Goal: Task Accomplishment & Management: Use online tool/utility

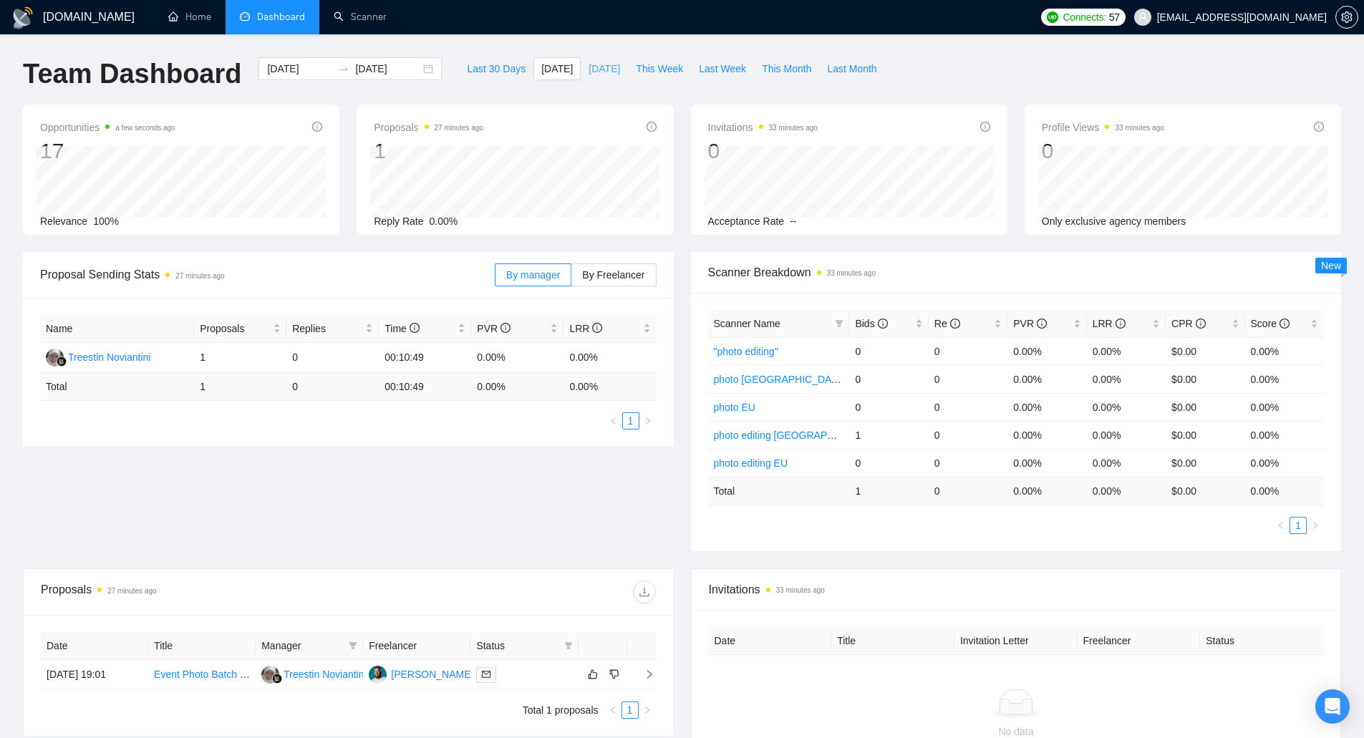
click at [581, 64] on button "[DATE]" at bounding box center [604, 68] width 47 height 23
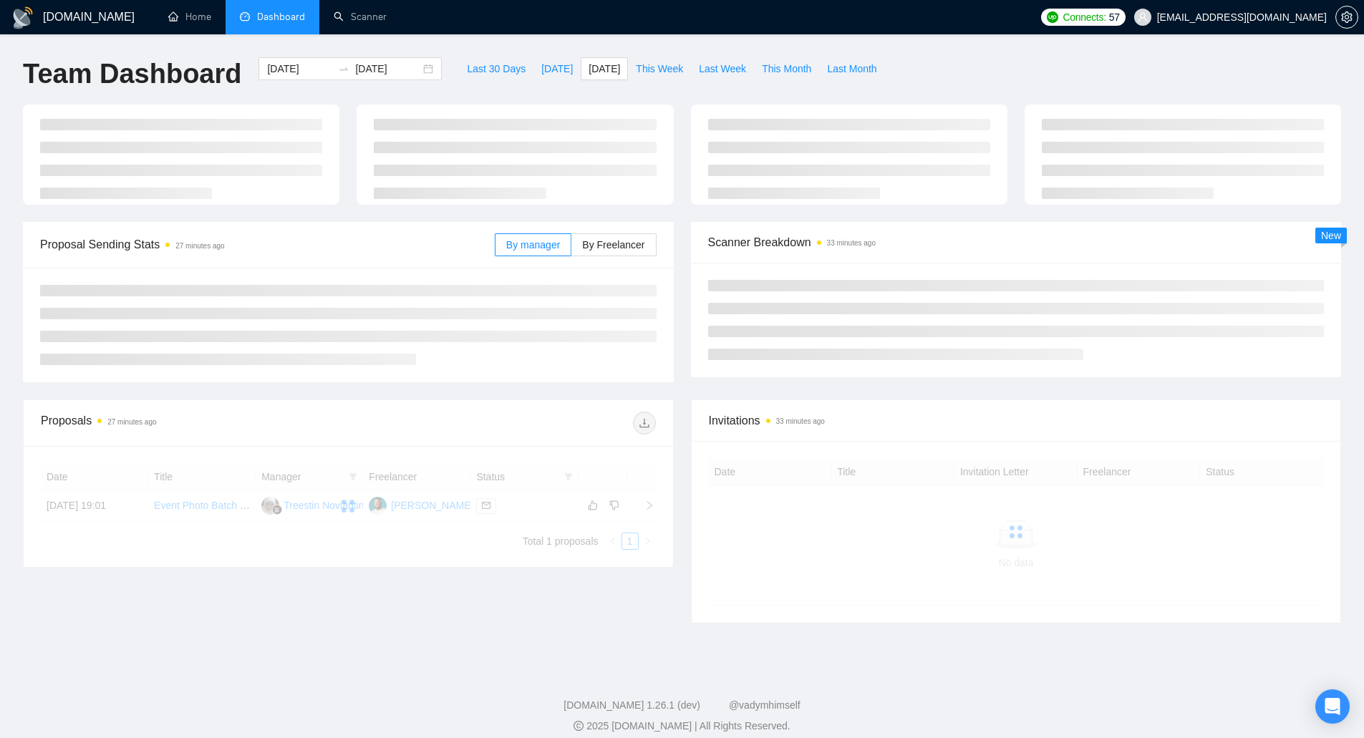
type input "[DATE]"
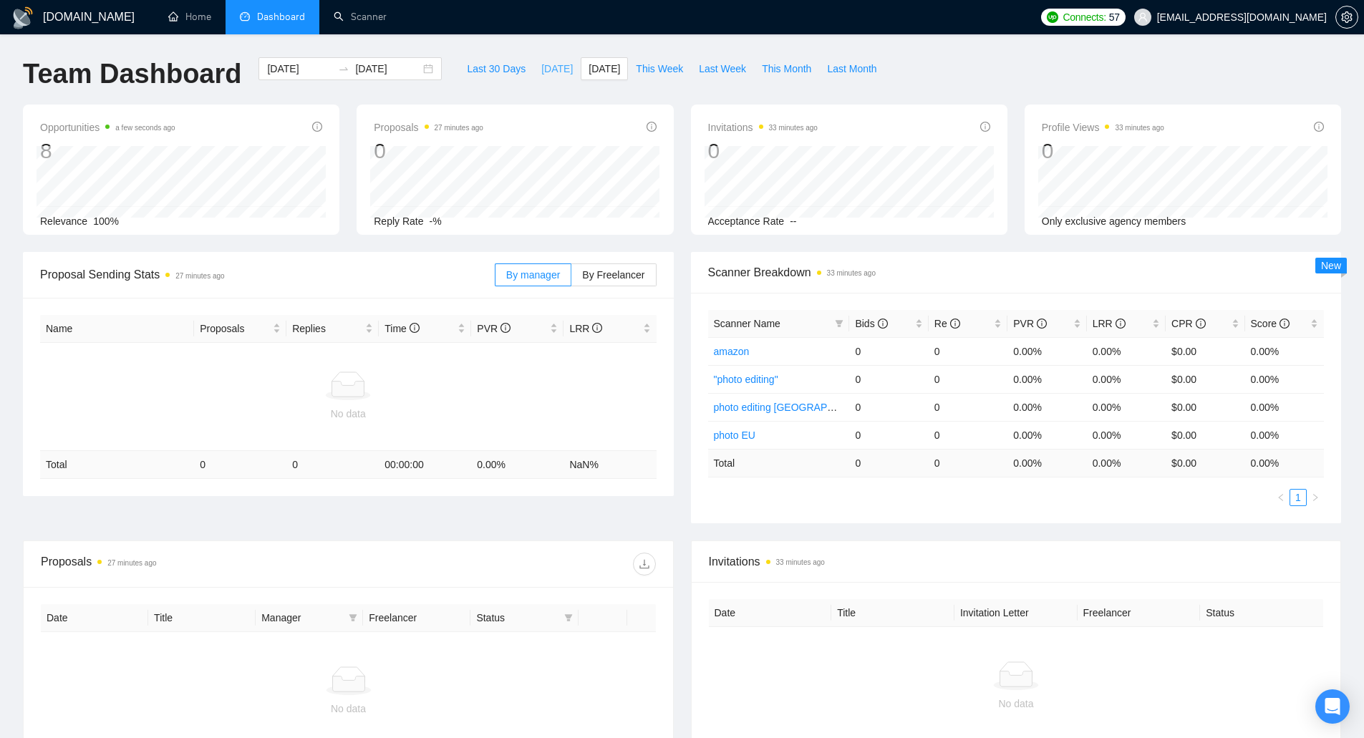
click at [541, 69] on span "[DATE]" at bounding box center [557, 69] width 32 height 16
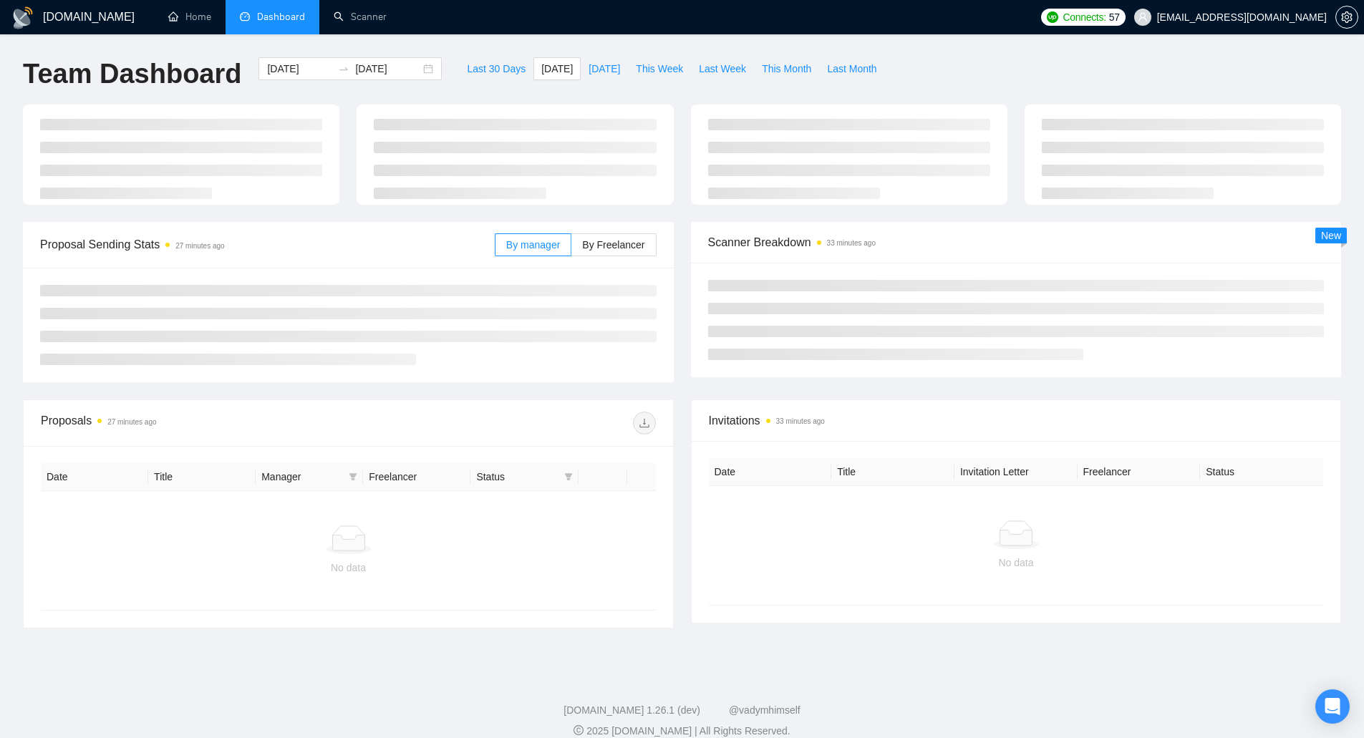
type input "[DATE]"
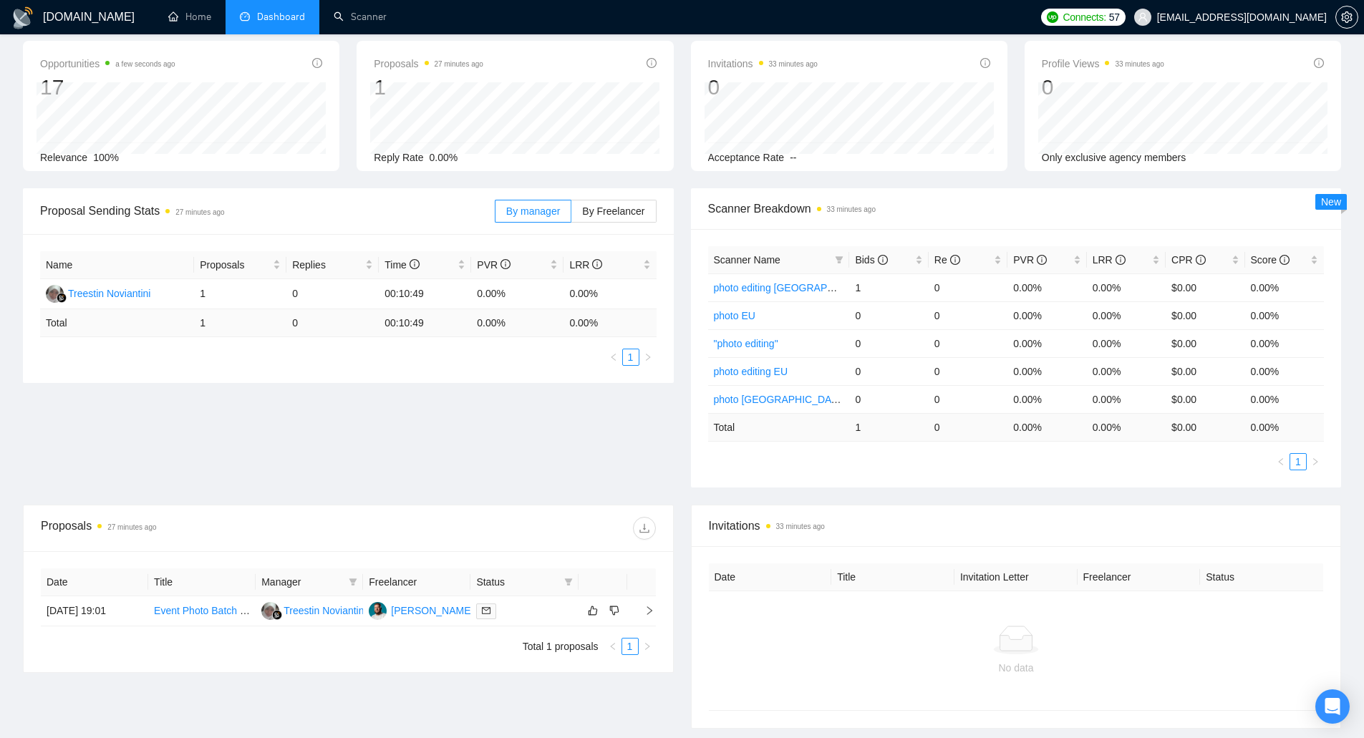
scroll to position [39, 0]
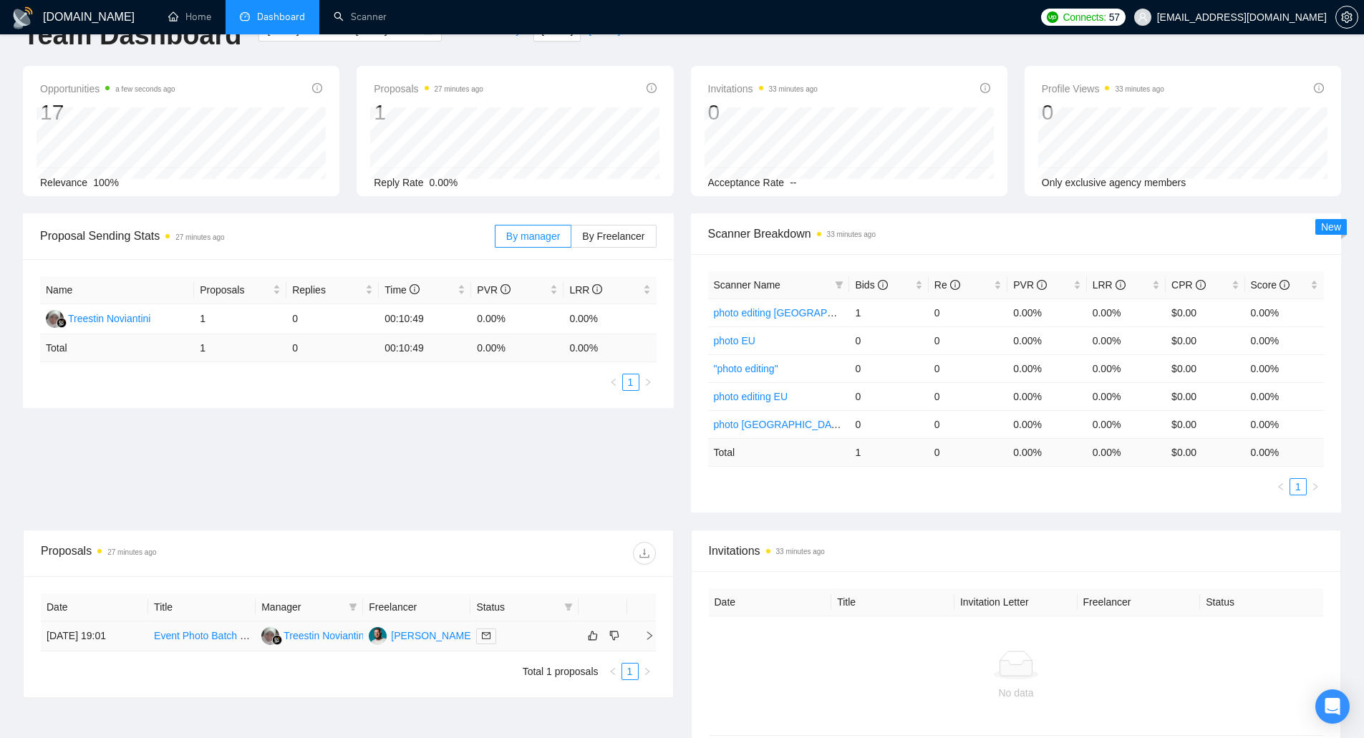
click at [100, 638] on td "[DATE] 19:01" at bounding box center [94, 637] width 107 height 30
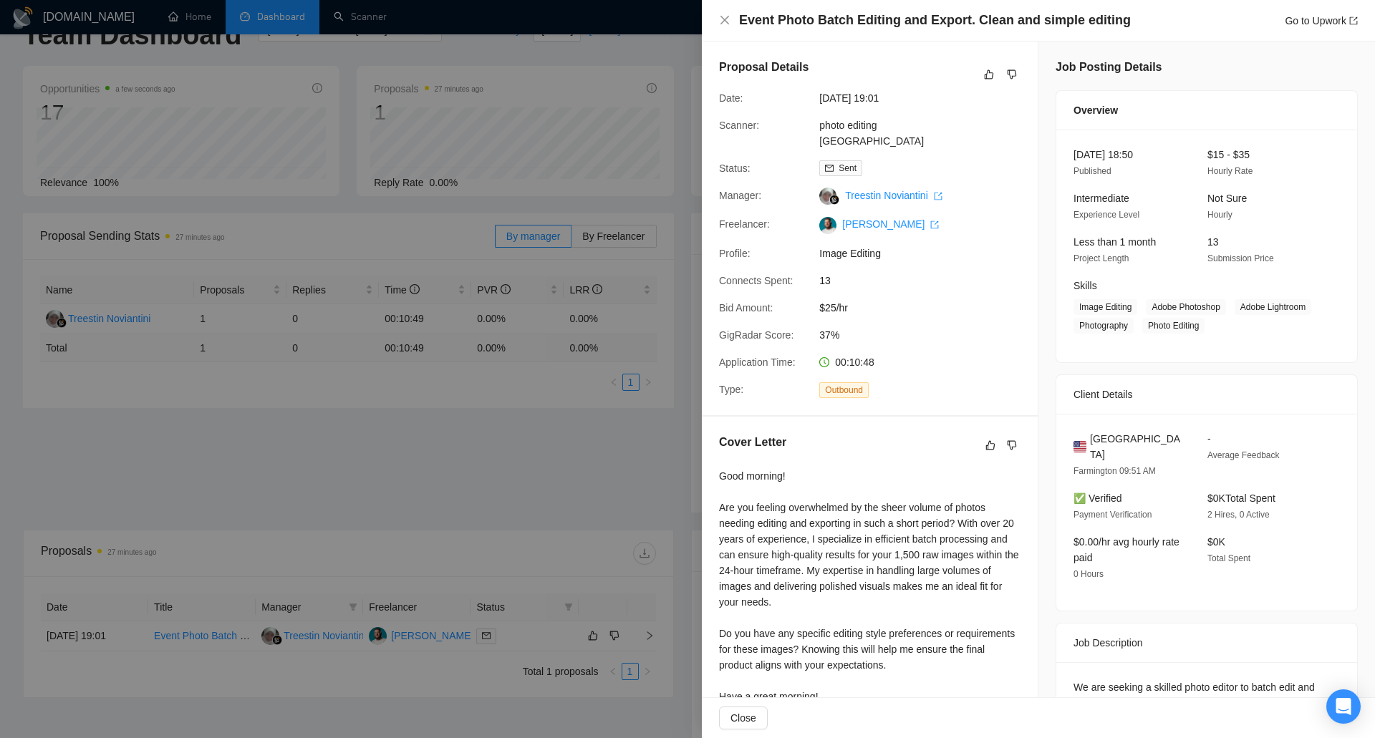
click at [107, 483] on div at bounding box center [687, 369] width 1375 height 738
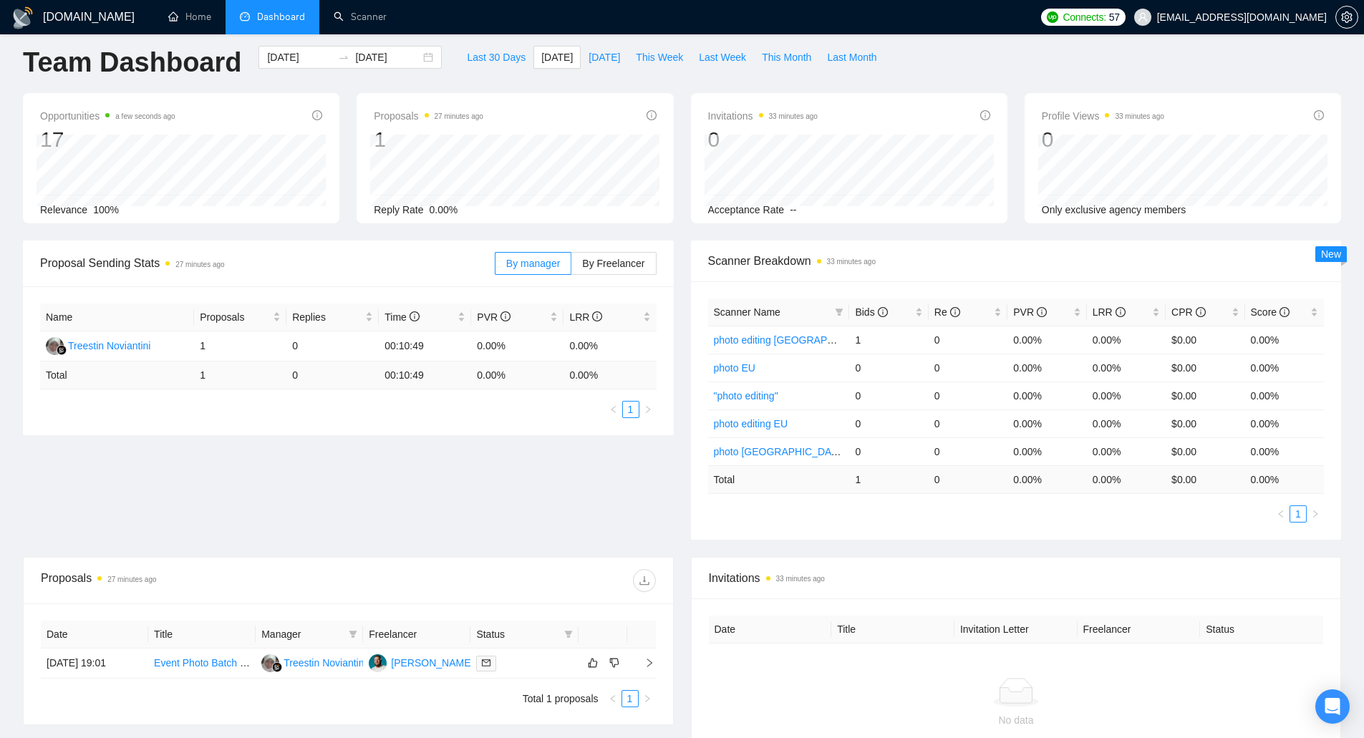
scroll to position [0, 0]
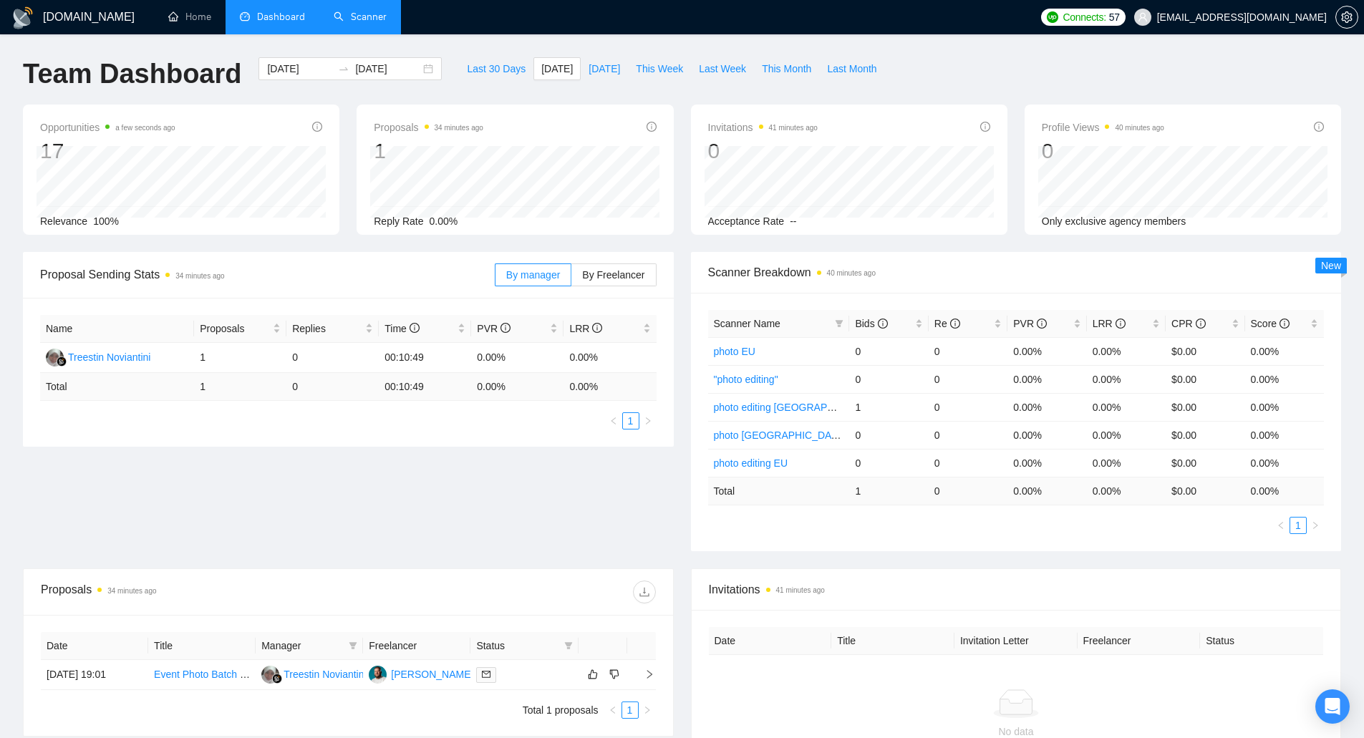
click at [361, 21] on link "Scanner" at bounding box center [360, 17] width 53 height 12
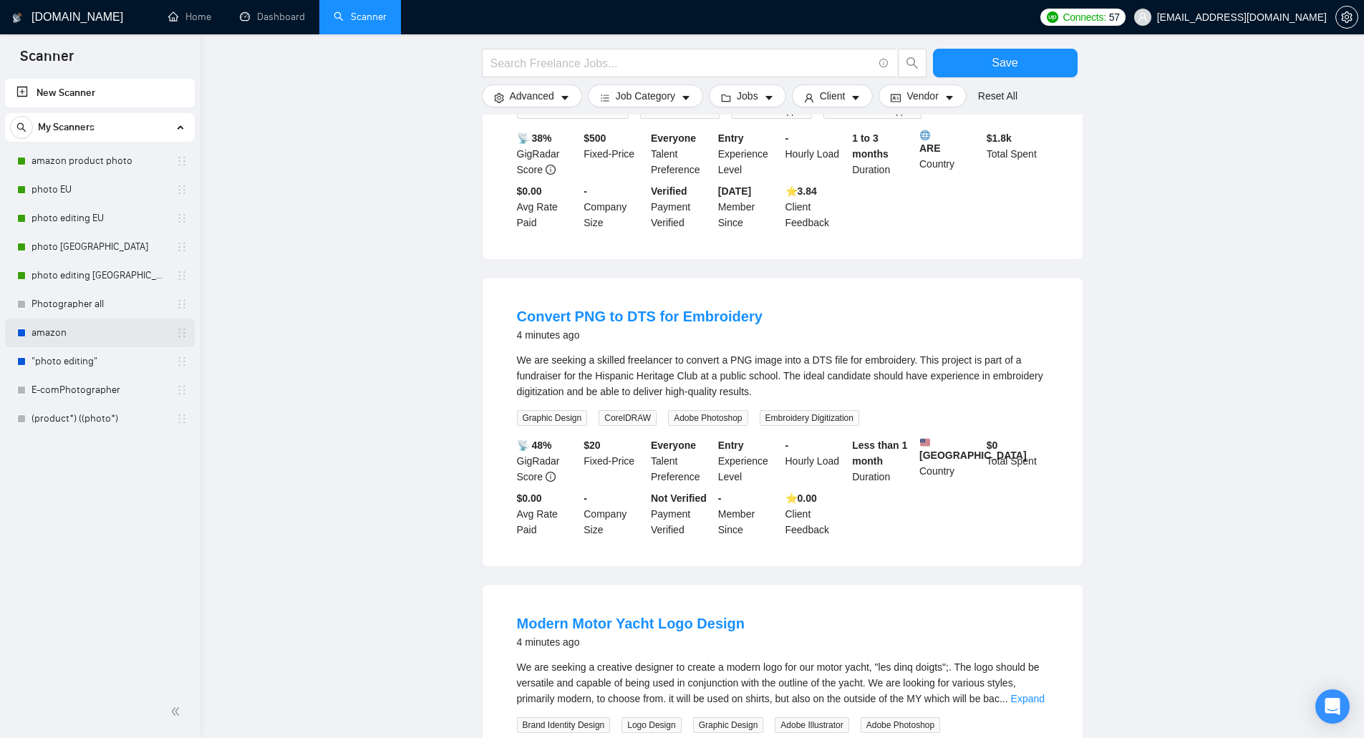
scroll to position [286, 0]
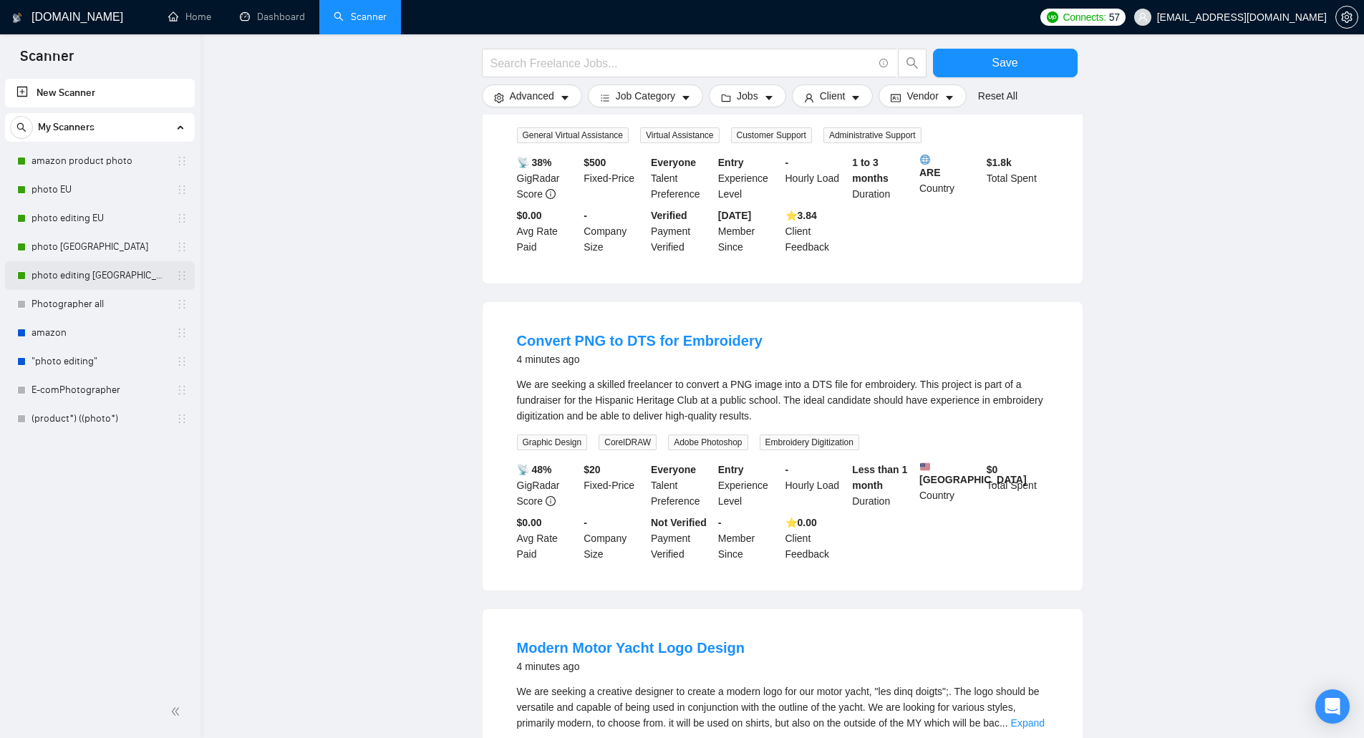
click at [104, 284] on link "photo editing [GEOGRAPHIC_DATA]" at bounding box center [100, 275] width 136 height 29
